Goal: Task Accomplishment & Management: Use online tool/utility

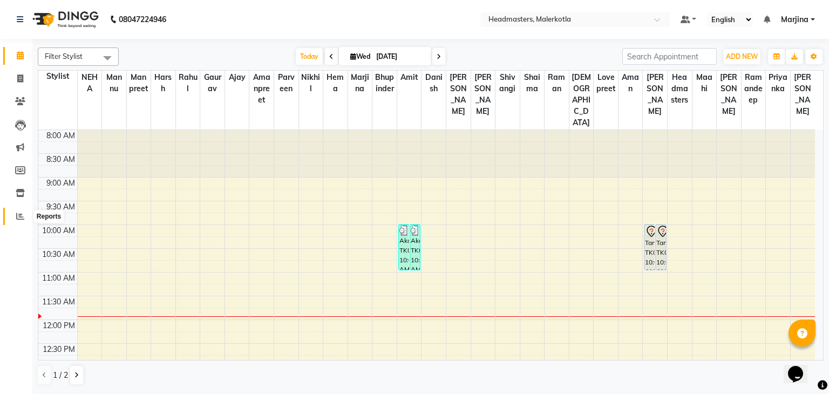
click at [19, 216] on icon at bounding box center [20, 216] width 8 height 8
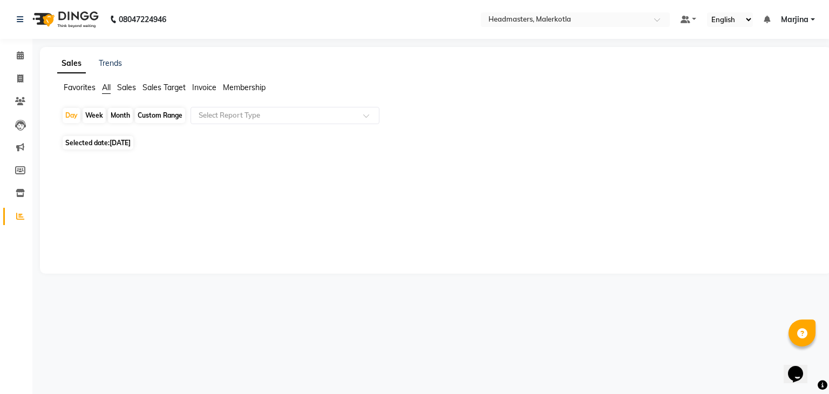
click at [127, 143] on span "[DATE]" at bounding box center [120, 143] width 21 height 8
select select "9"
select select "2025"
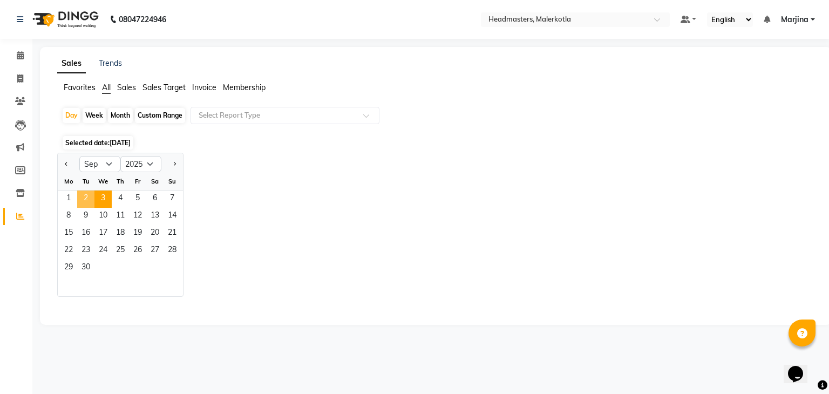
click at [88, 198] on span "2" at bounding box center [85, 199] width 17 height 17
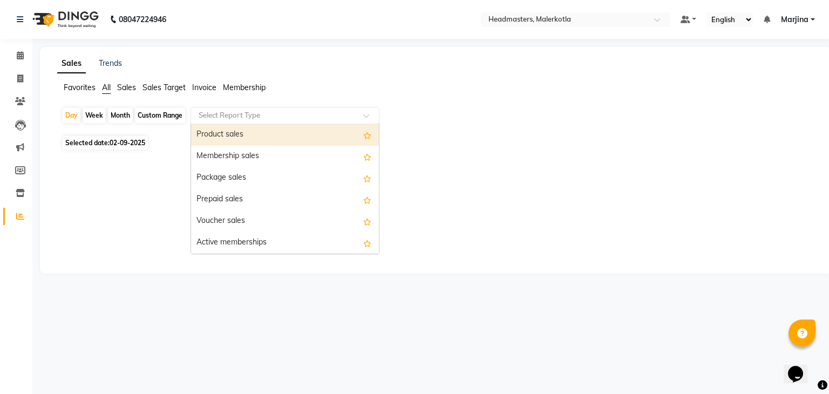
click at [225, 117] on input "text" at bounding box center [273, 115] width 155 height 11
click at [217, 134] on div "Product sales" at bounding box center [285, 135] width 188 height 22
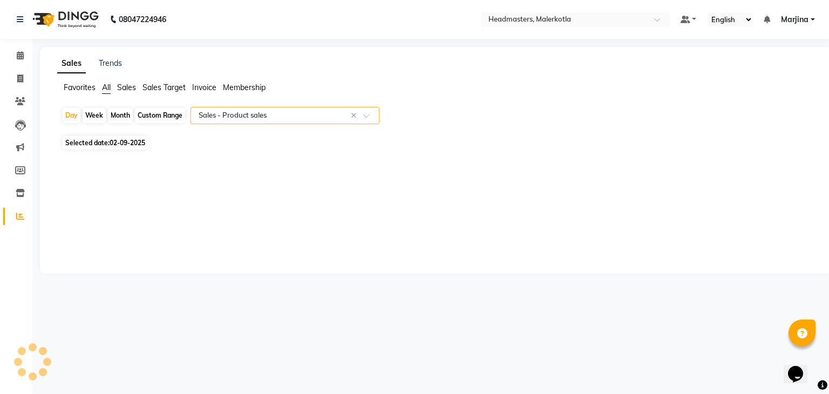
select select "csv"
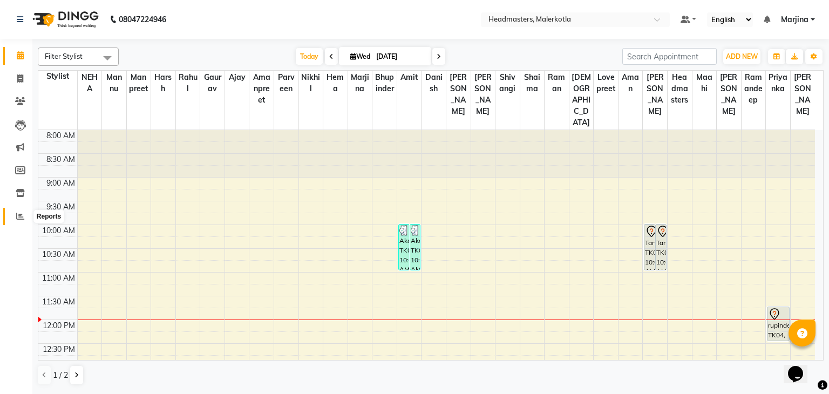
click at [21, 216] on icon at bounding box center [20, 216] width 8 height 8
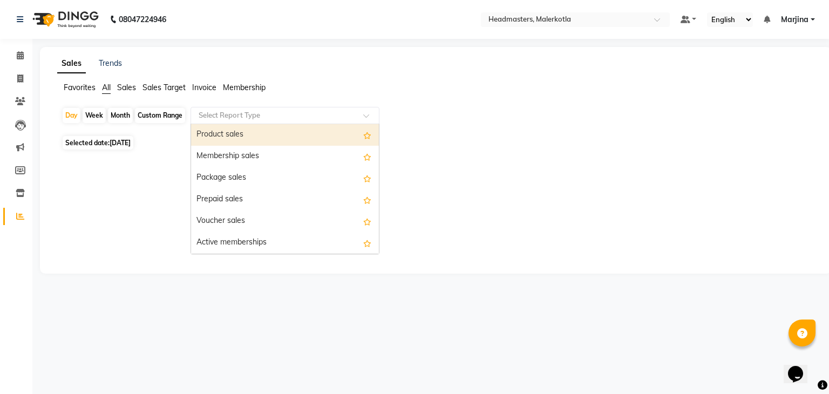
click at [233, 113] on input "text" at bounding box center [273, 115] width 155 height 11
click at [226, 126] on div "Product sales" at bounding box center [285, 135] width 188 height 22
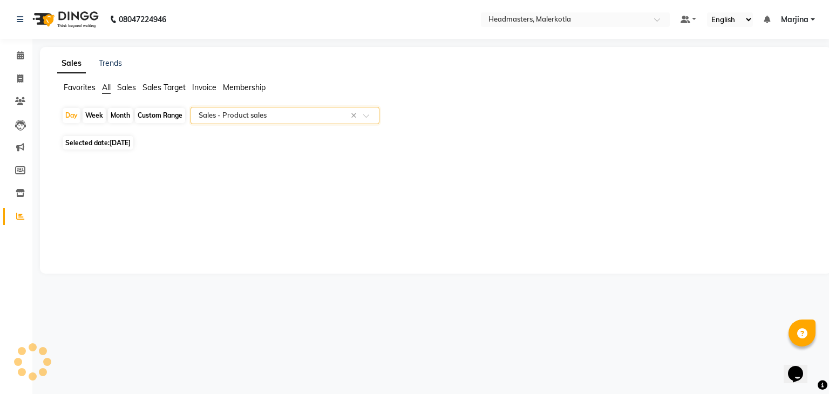
select select "csv"
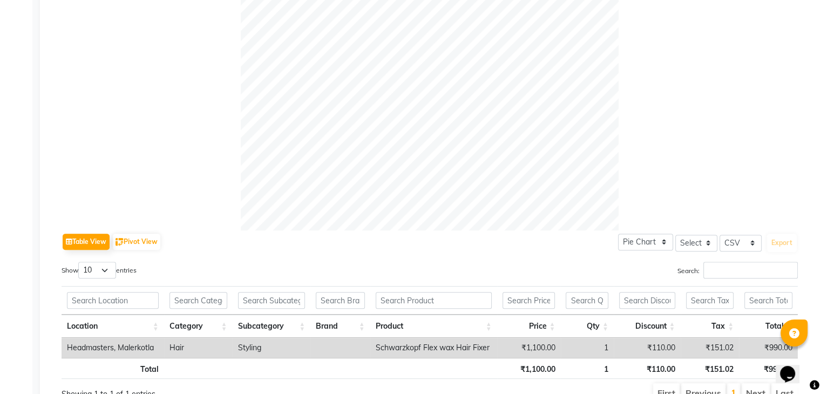
scroll to position [325, 0]
